Goal: Task Accomplishment & Management: Manage account settings

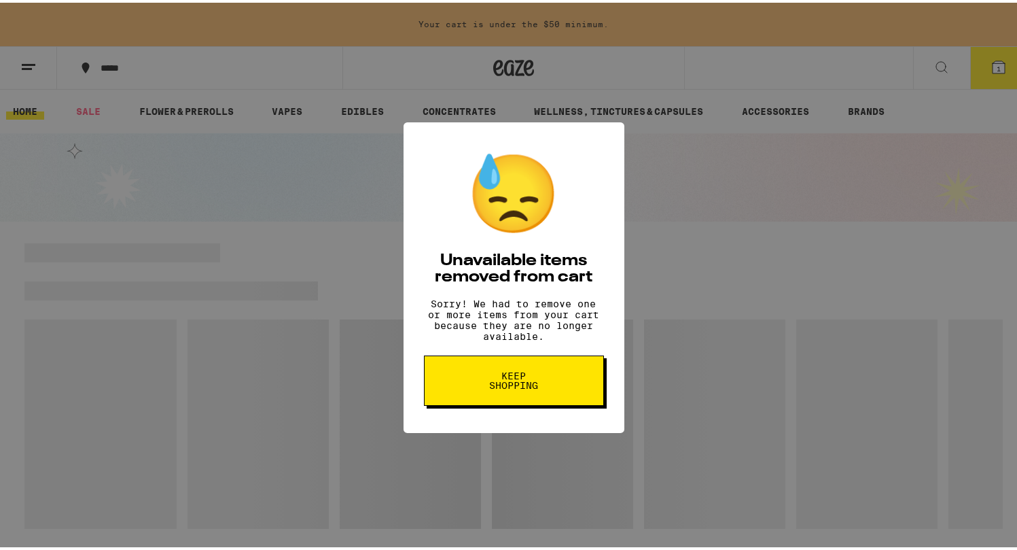
click at [518, 387] on span "Keep Shopping" at bounding box center [514, 377] width 70 height 19
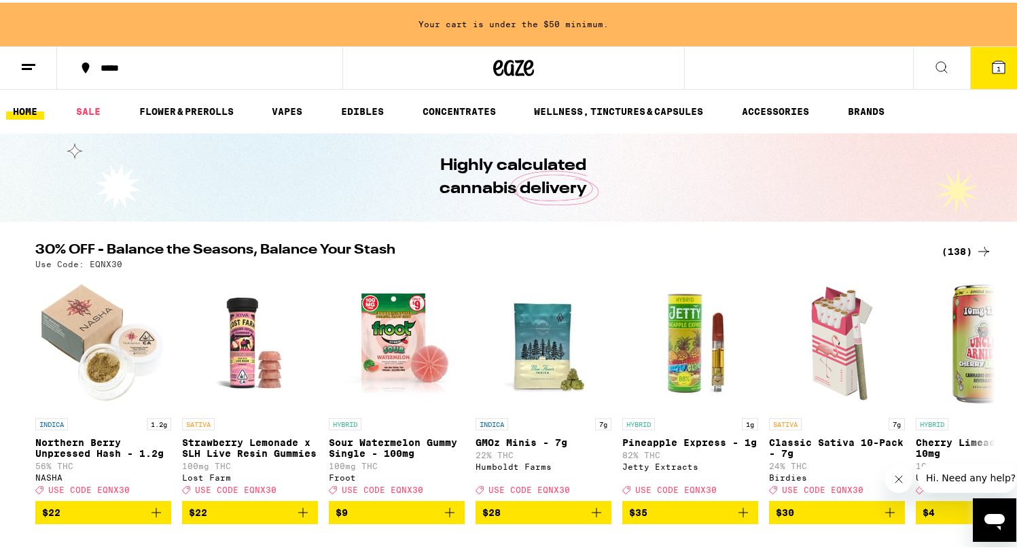
click at [26, 62] on line at bounding box center [29, 62] width 14 height 0
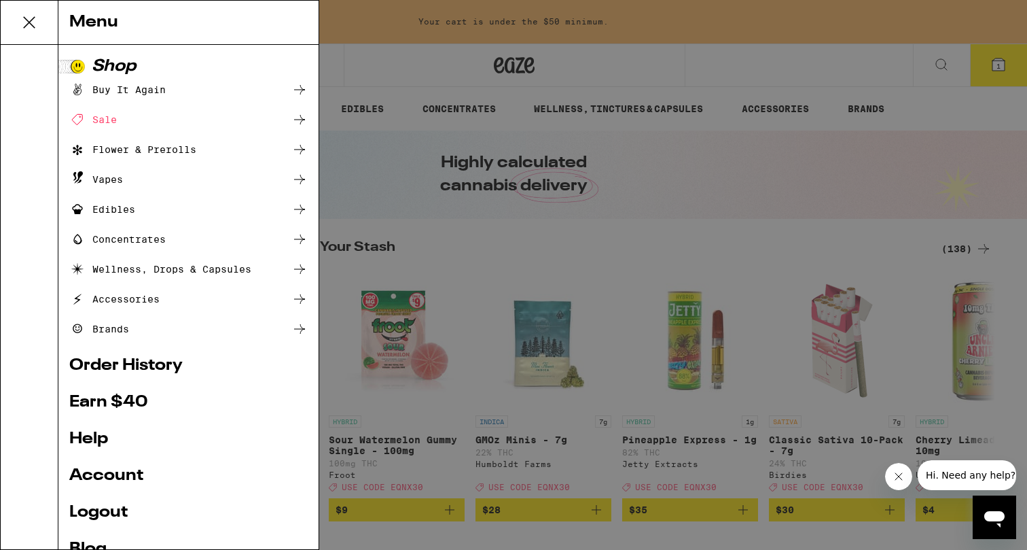
click at [139, 467] on link "Account" at bounding box center [188, 475] width 238 height 16
